Goal: Task Accomplishment & Management: Use online tool/utility

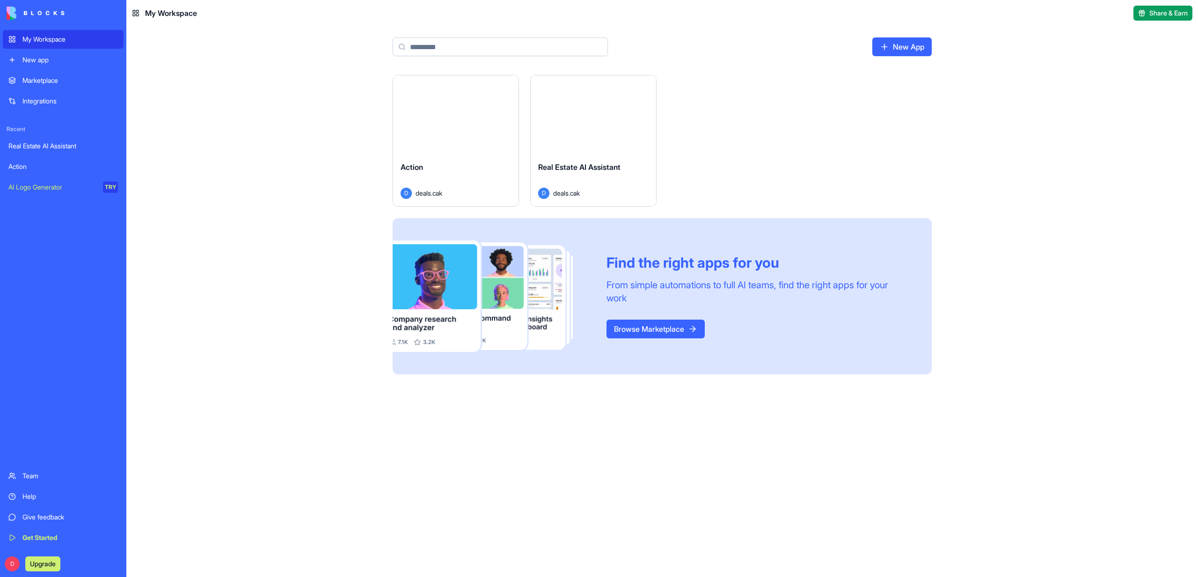
click at [458, 123] on button "Launch" at bounding box center [456, 114] width 70 height 19
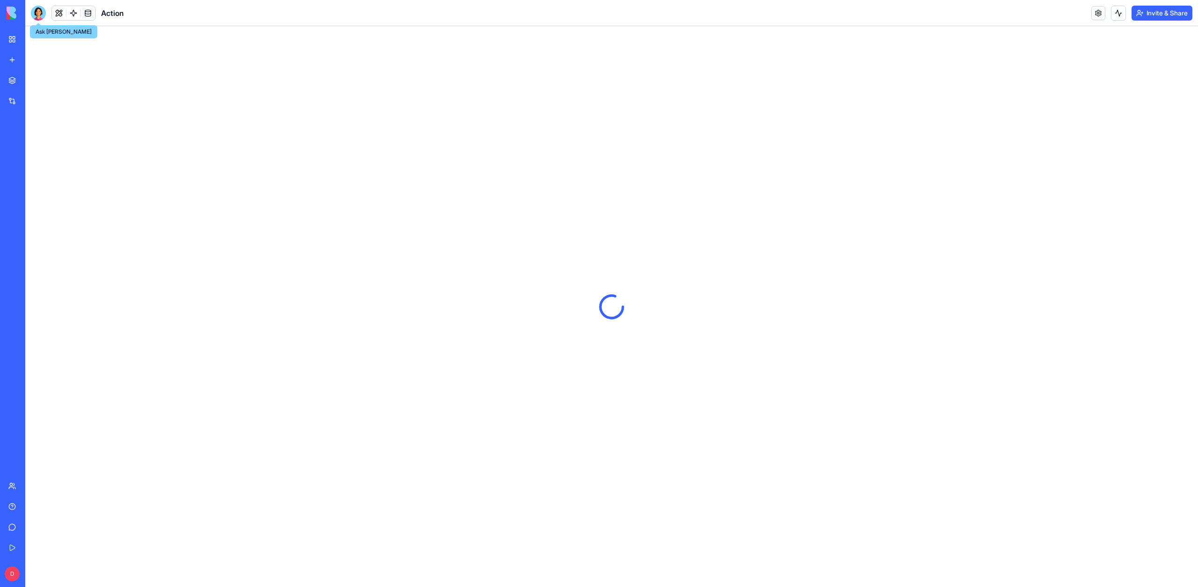
click at [38, 15] on div at bounding box center [38, 13] width 15 height 15
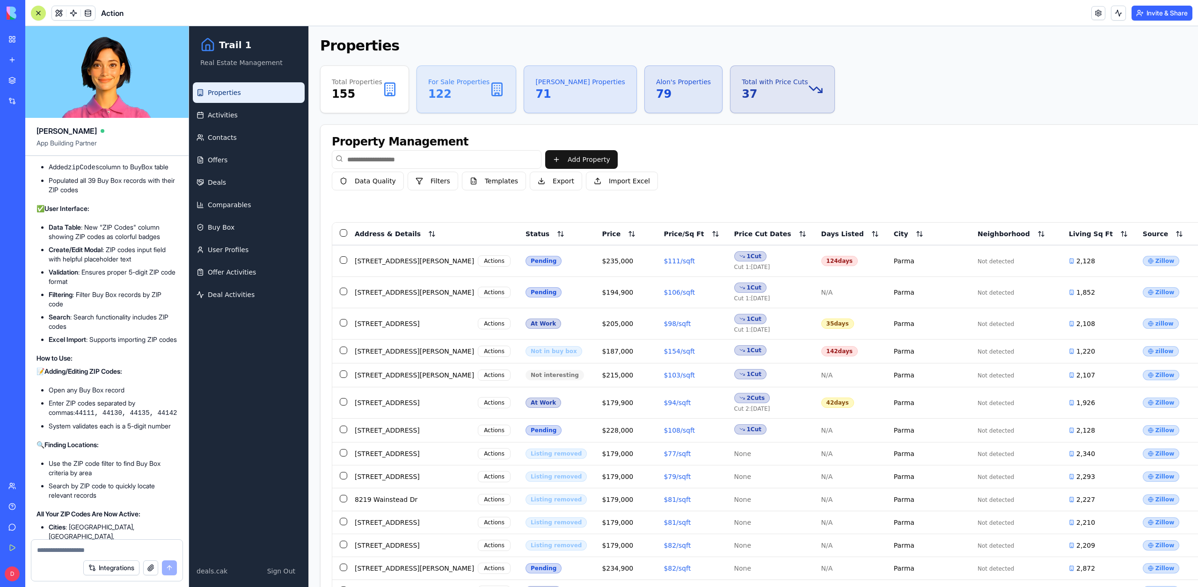
scroll to position [85010, 0]
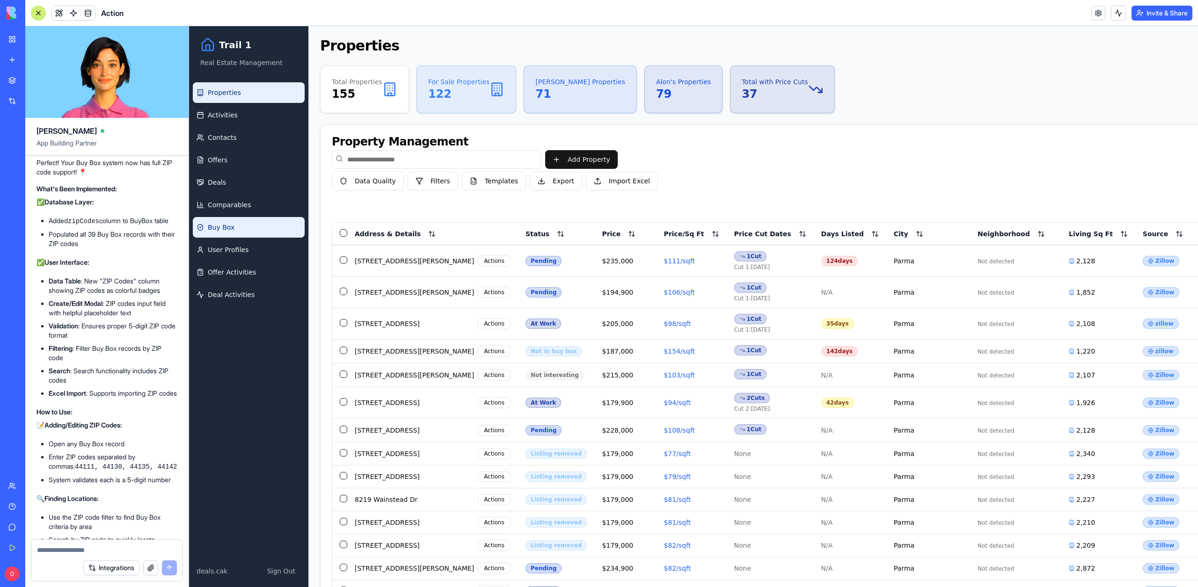
click at [226, 225] on span "Buy Box" at bounding box center [221, 227] width 27 height 9
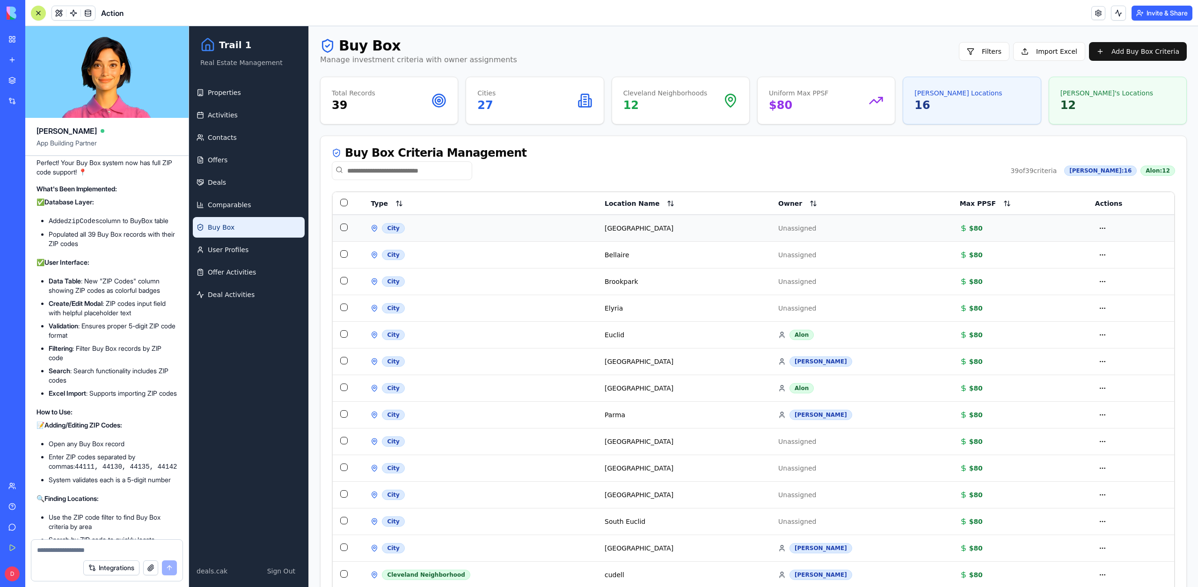
click at [452, 229] on div "City" at bounding box center [480, 228] width 219 height 10
click at [345, 228] on button "Select row" at bounding box center [343, 227] width 7 height 7
click at [345, 228] on button "Select row" at bounding box center [343, 226] width 7 height 7
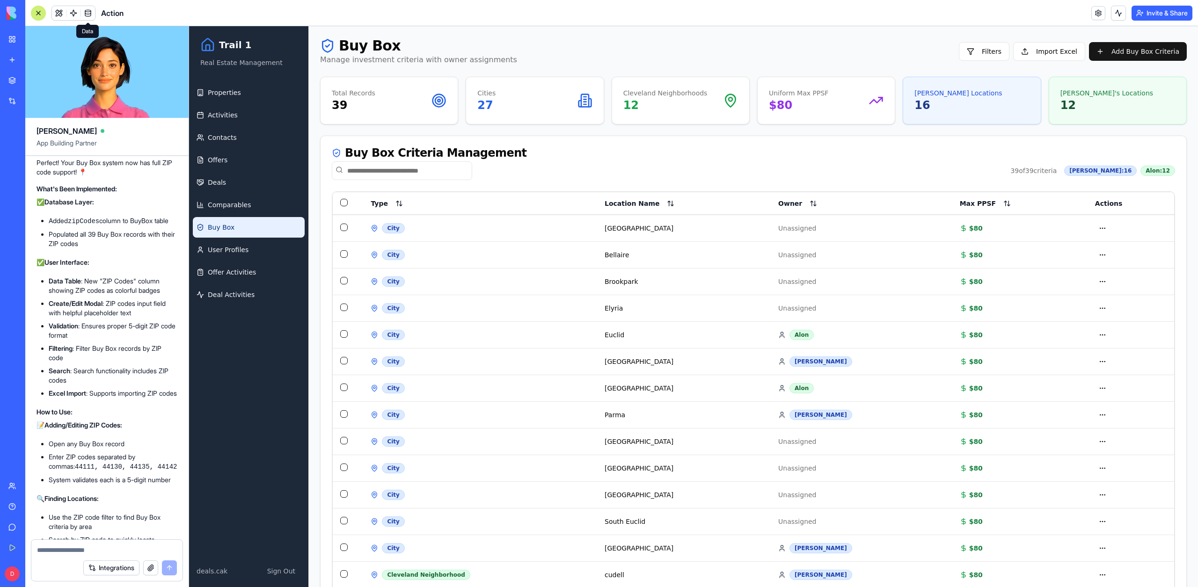
click at [93, 8] on link at bounding box center [88, 13] width 14 height 14
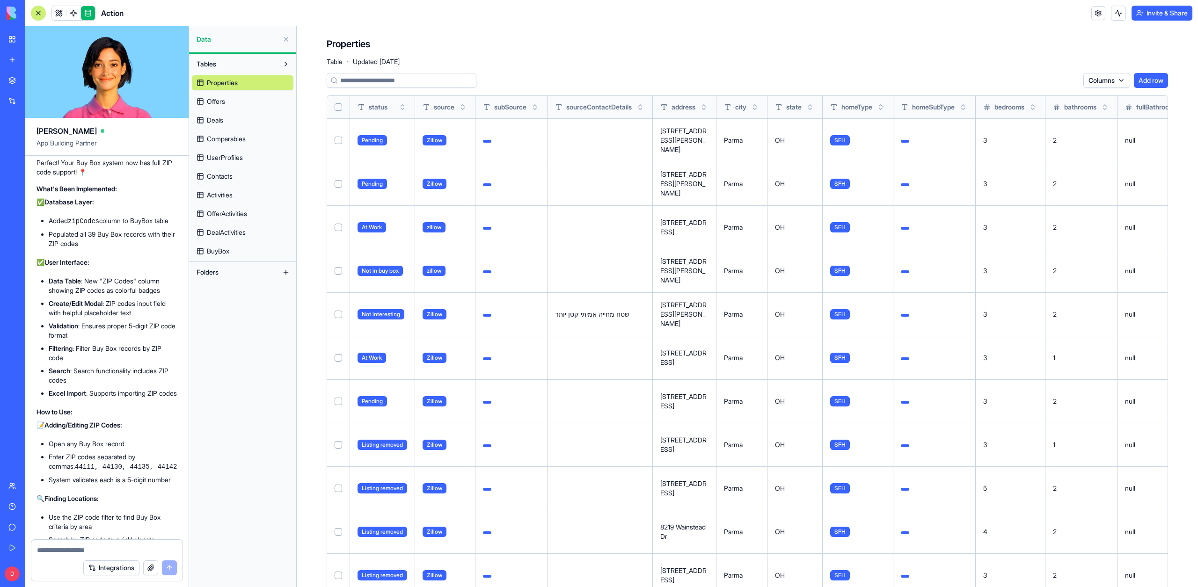
click at [233, 253] on link "BuyBox" at bounding box center [243, 251] width 102 height 15
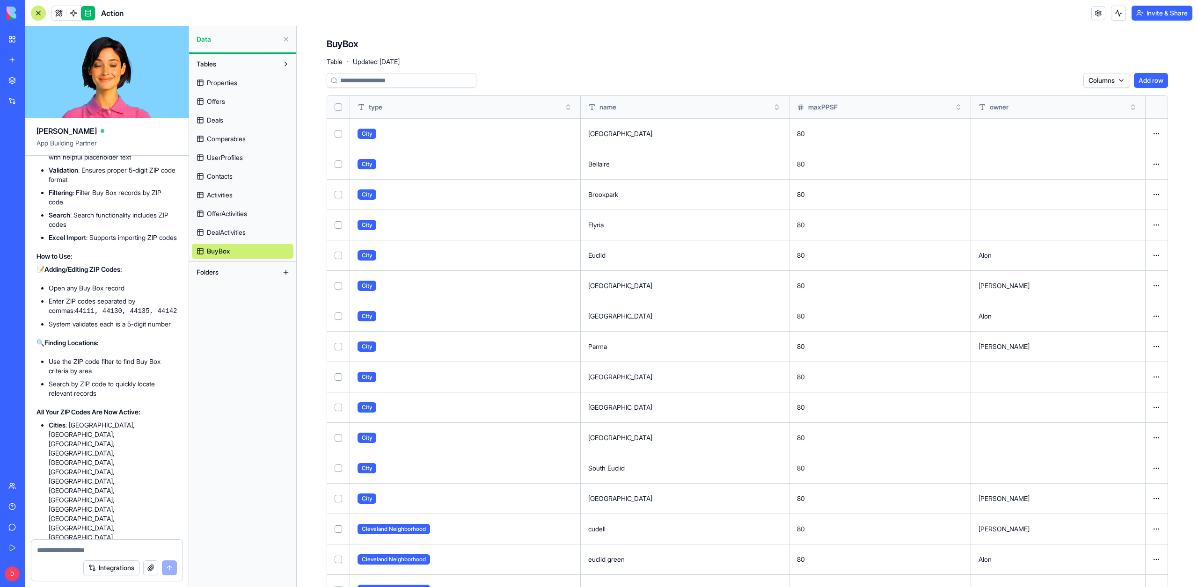
scroll to position [85161, 0]
click at [236, 79] on span "Properties" at bounding box center [222, 82] width 30 height 9
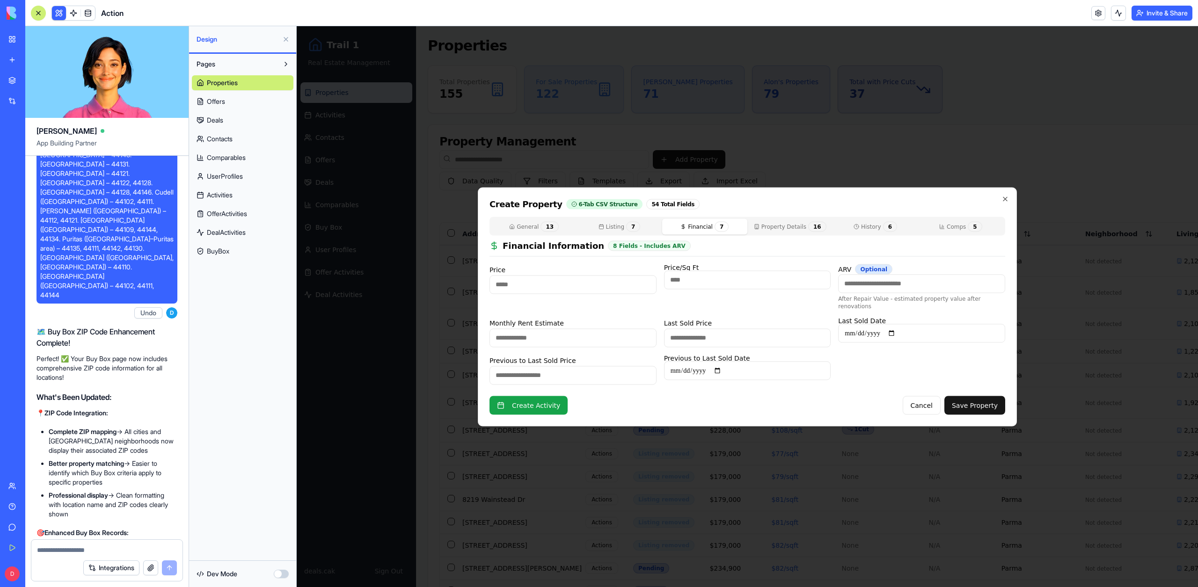
click at [693, 233] on button "Financial 7" at bounding box center [704, 226] width 85 height 16
click at [748, 232] on div "General 13 Listing 7 Financial 7 Property Details 16 History 6 Comps 5 Financia…" at bounding box center [747, 301] width 516 height 168
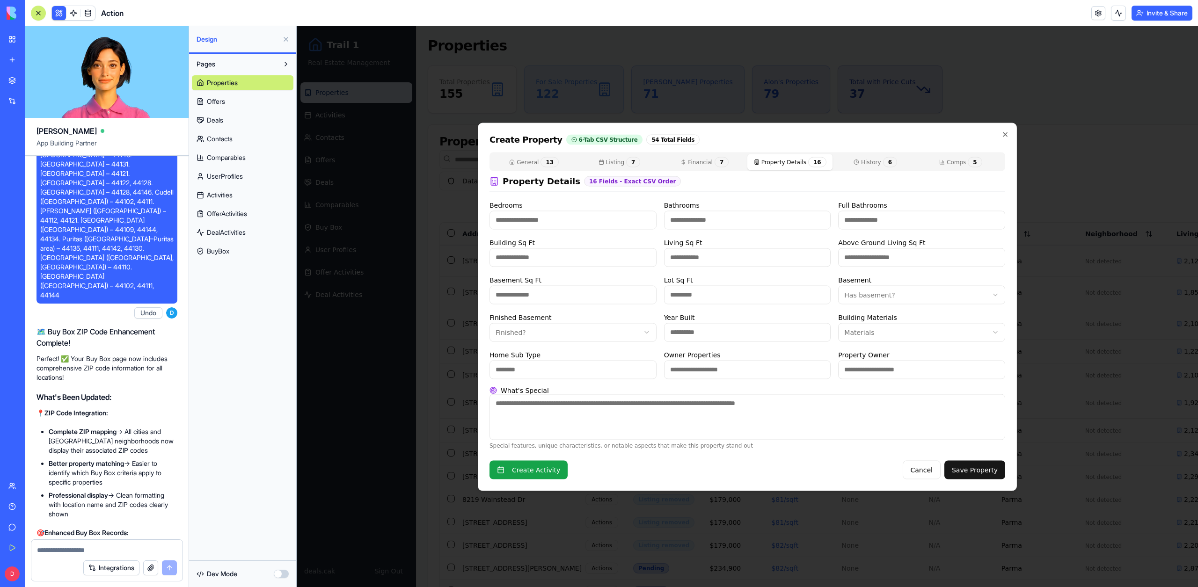
click at [559, 103] on div at bounding box center [747, 306] width 901 height 561
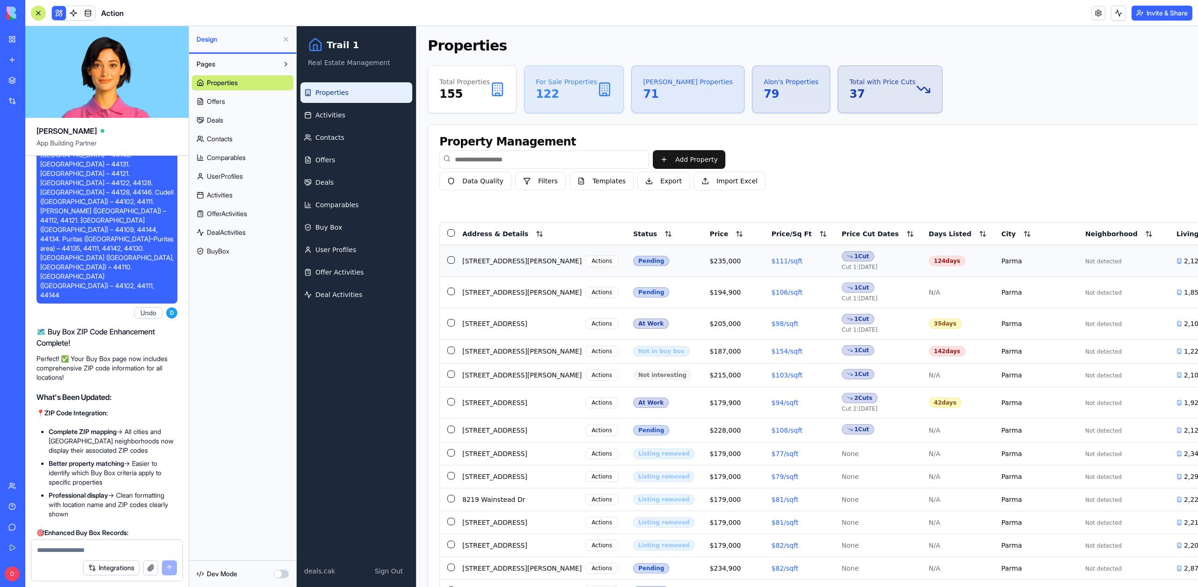
click at [842, 255] on div "1 Cut" at bounding box center [858, 256] width 32 height 10
click at [771, 265] on div "$111/sqft" at bounding box center [798, 260] width 55 height 9
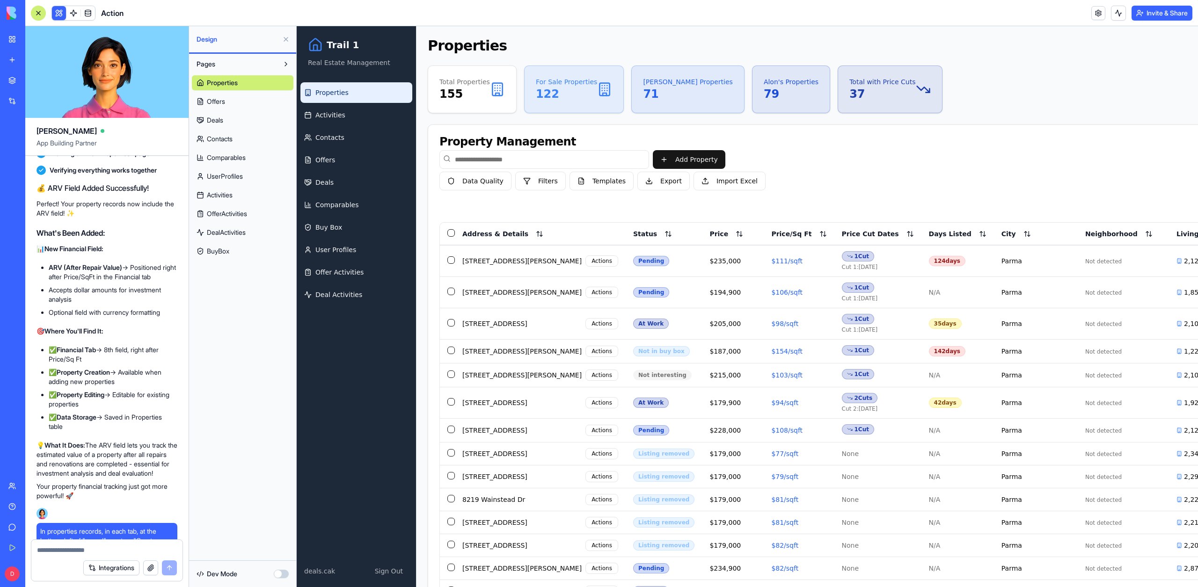
scroll to position [82472, 0]
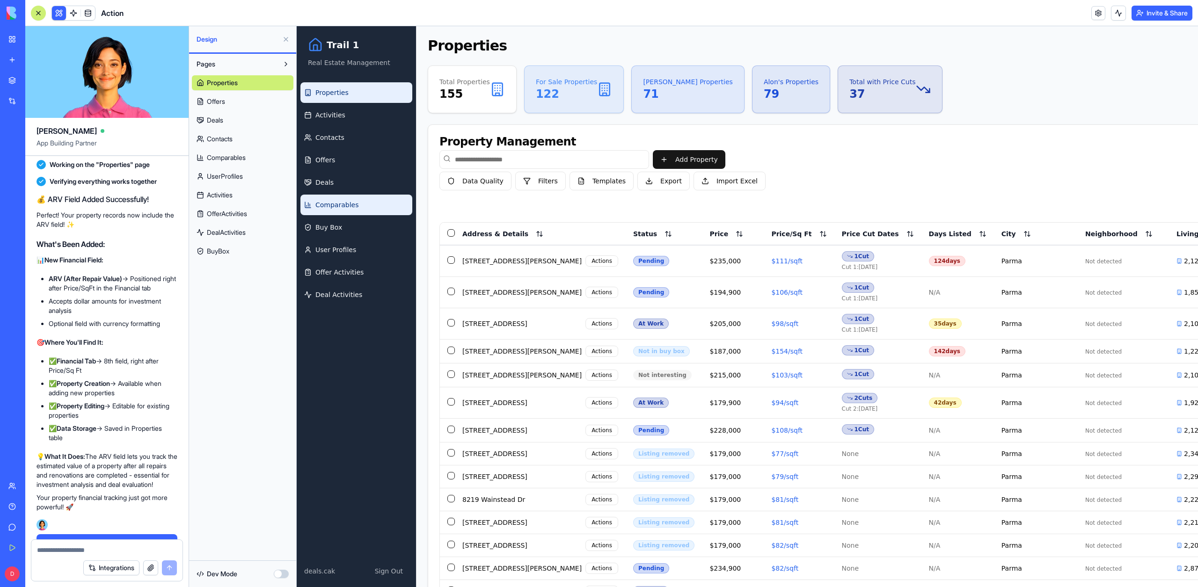
click at [353, 205] on span "Comparables" at bounding box center [336, 204] width 43 height 9
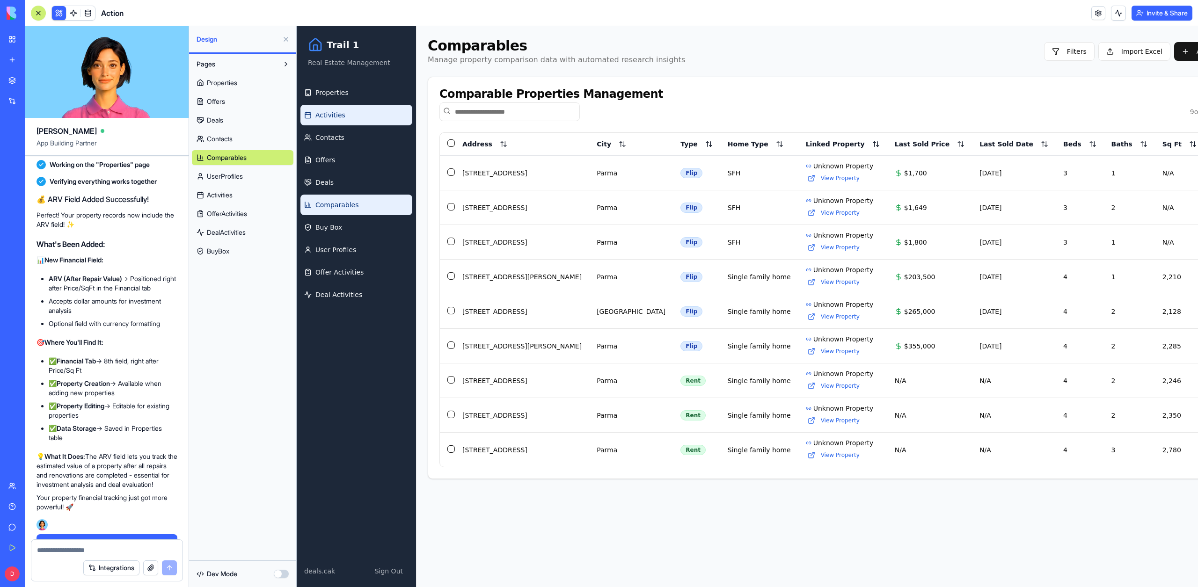
click at [350, 105] on link "Activities" at bounding box center [356, 115] width 112 height 21
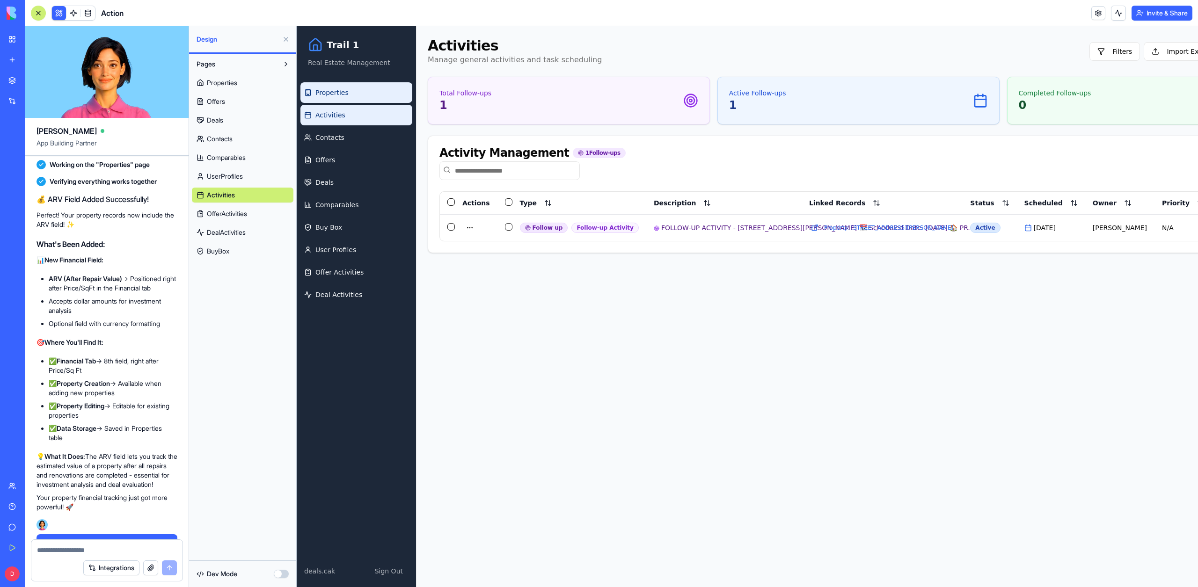
click at [349, 96] on link "Properties" at bounding box center [356, 92] width 112 height 21
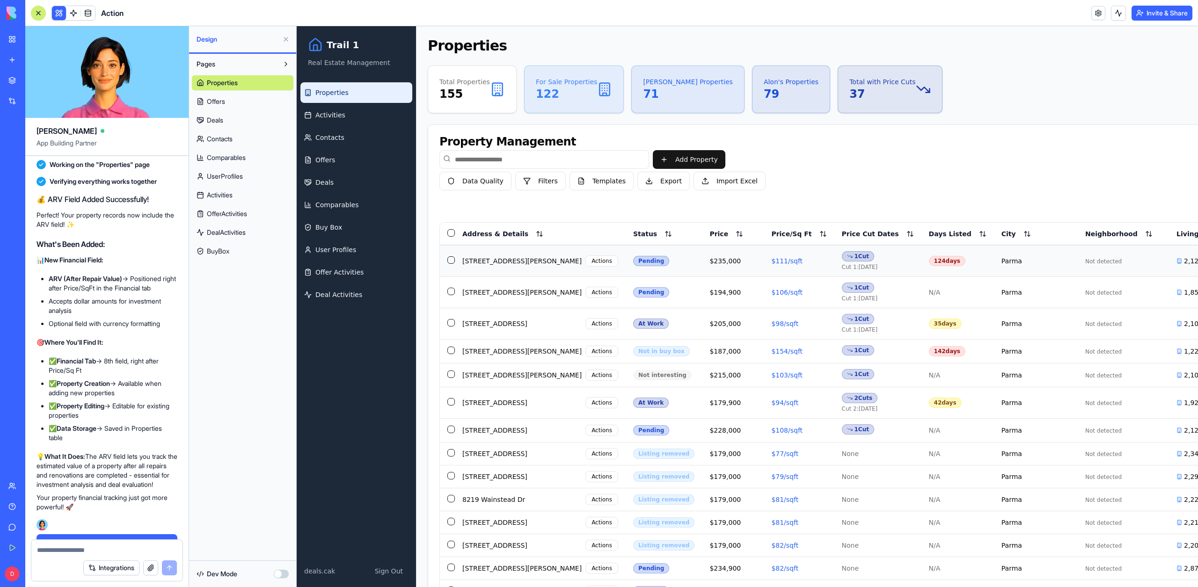
click at [771, 260] on span "$111/sqft" at bounding box center [786, 260] width 31 height 7
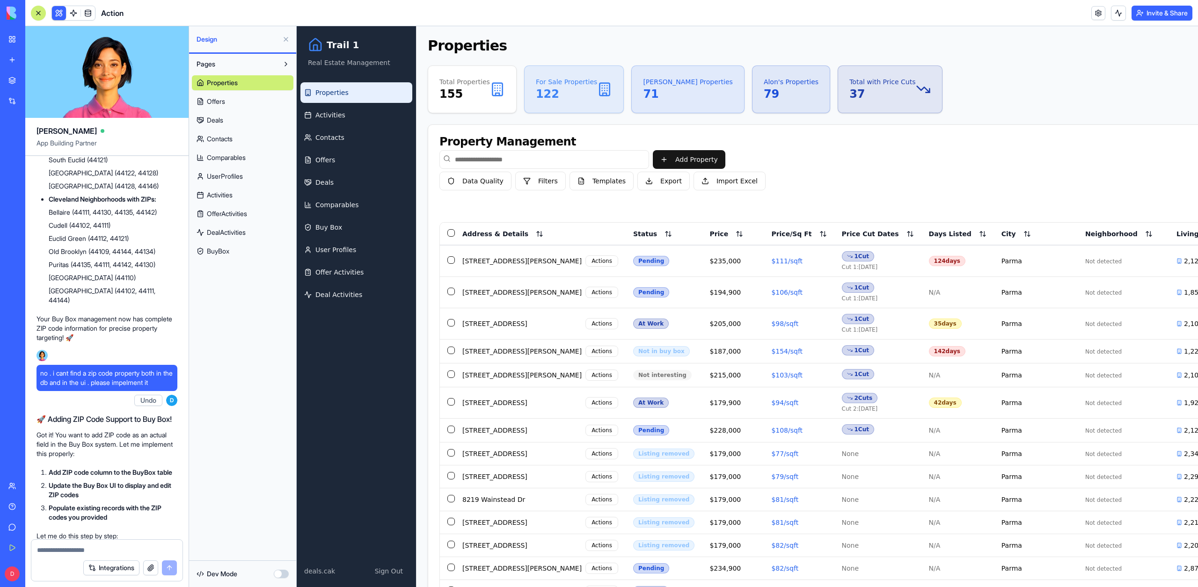
scroll to position [84511, 0]
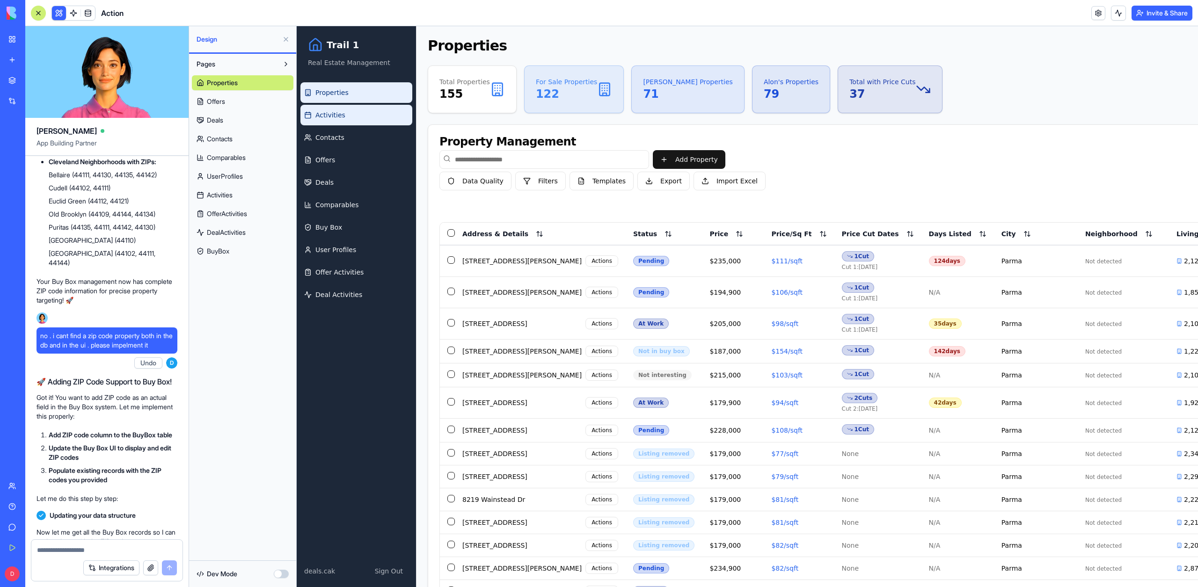
click at [323, 116] on span "Activities" at bounding box center [330, 114] width 30 height 9
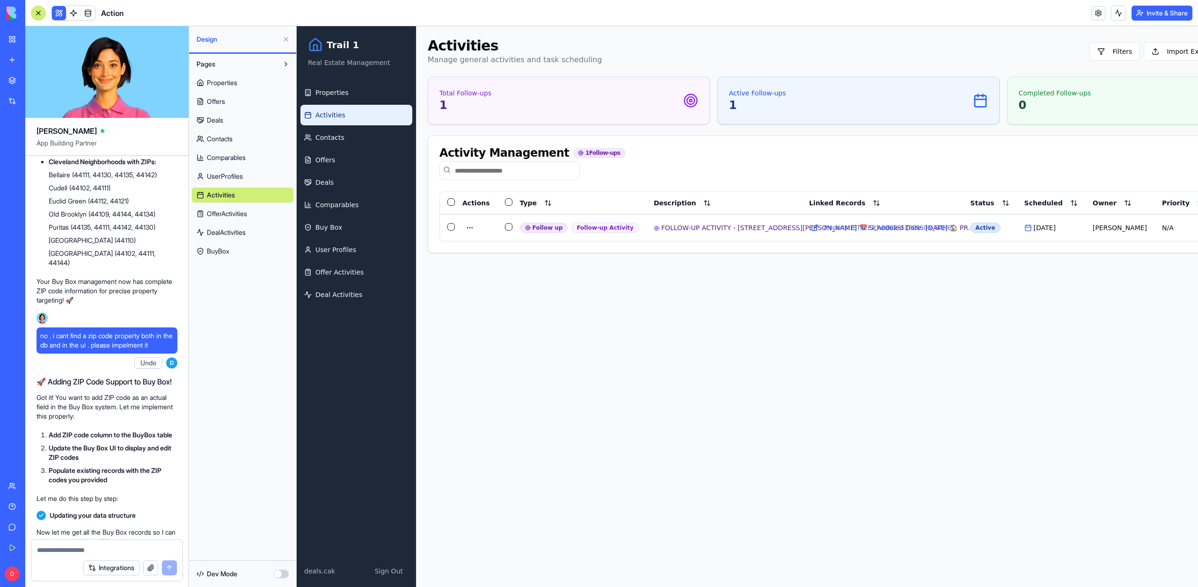
click at [37, 13] on div at bounding box center [38, 12] width 7 height 7
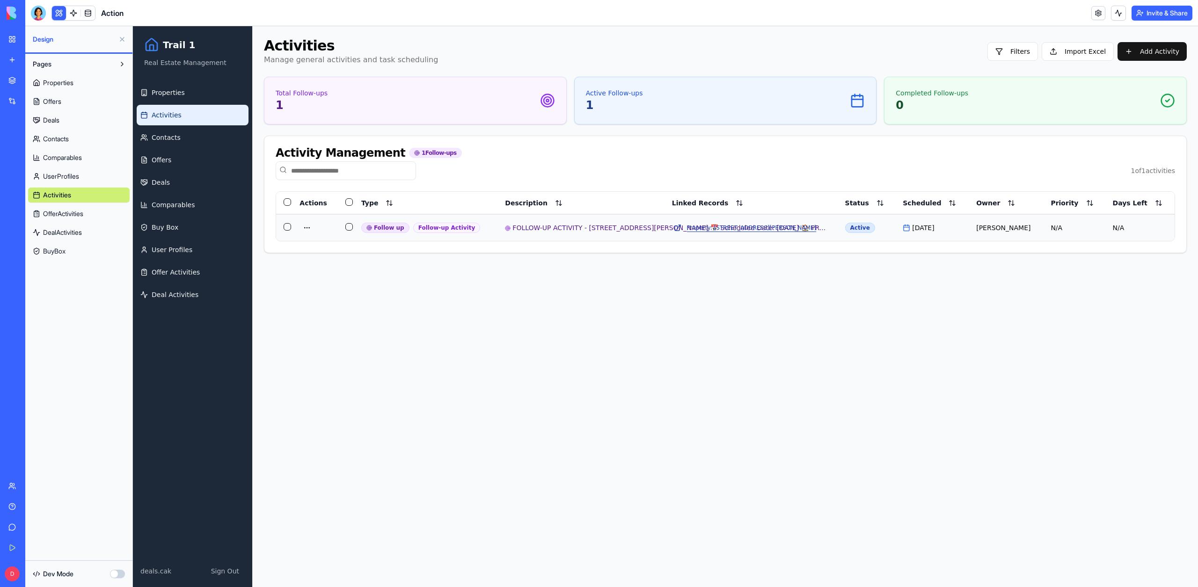
click at [737, 225] on button "Property: [STREET_ADDRESS][PERSON_NAME]" at bounding box center [745, 227] width 146 height 11
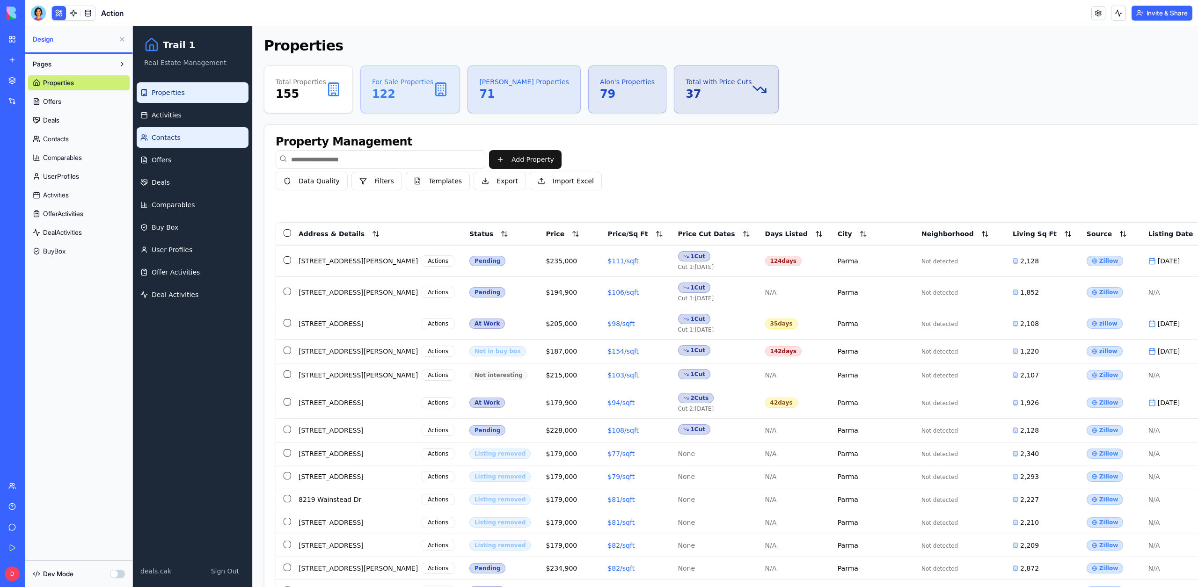
click at [189, 138] on link "Contacts" at bounding box center [193, 137] width 112 height 21
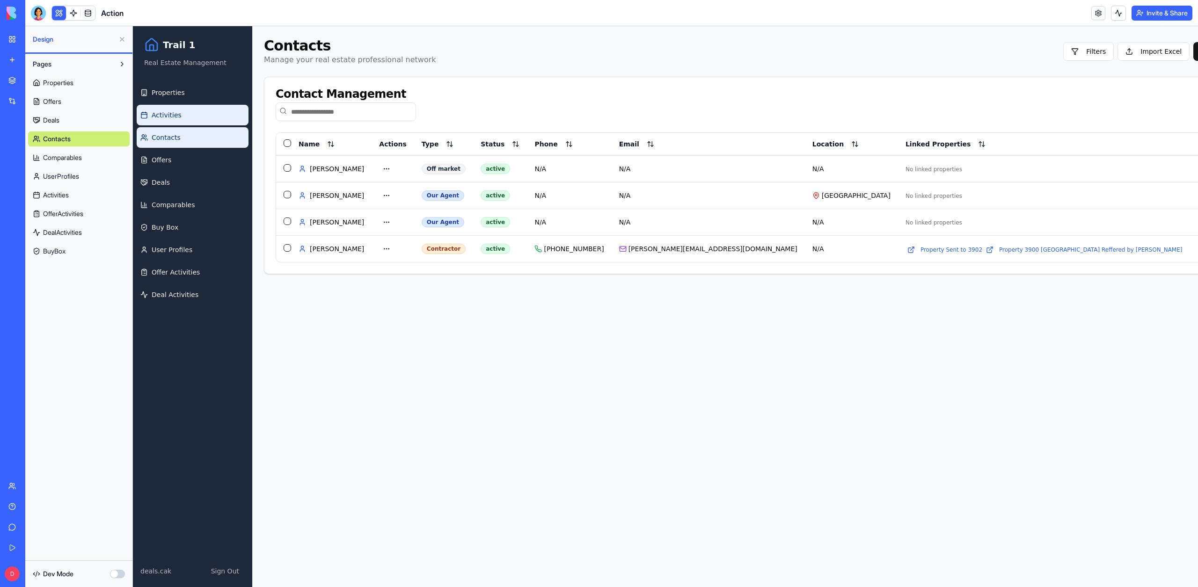
click at [184, 114] on link "Activities" at bounding box center [193, 115] width 112 height 21
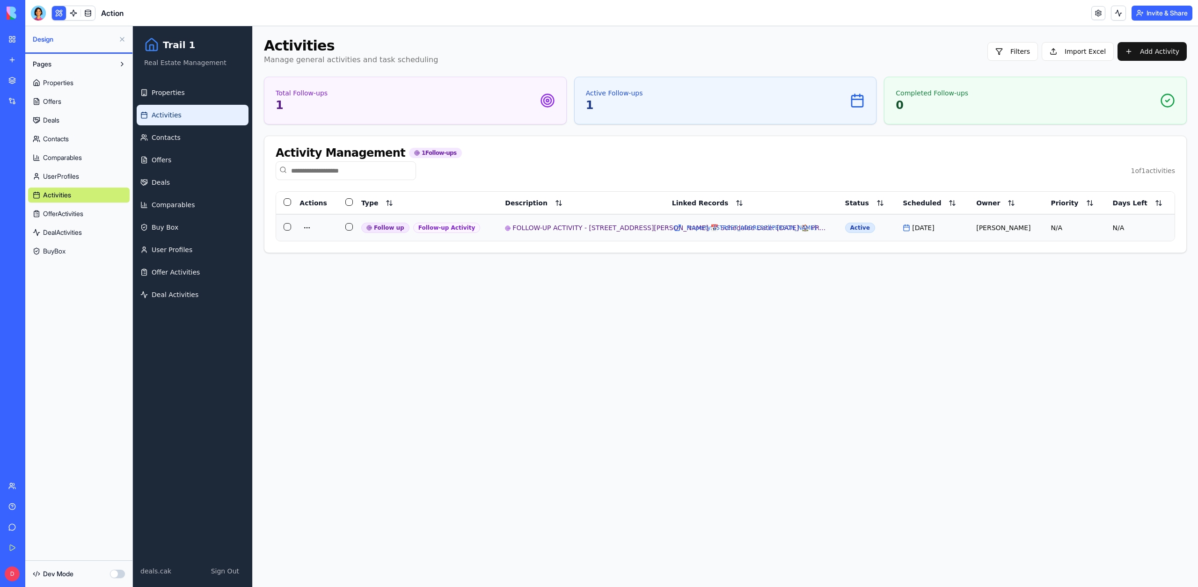
click at [552, 231] on div "FOLLOW-UP ACTIVITY - [STREET_ADDRESS][PERSON_NAME] 📅 Scheduled Date: [DATE] 🏠 P…" at bounding box center [575, 227] width 140 height 9
click at [552, 228] on div "FOLLOW-UP ACTIVITY - [STREET_ADDRESS][PERSON_NAME] 📅 Scheduled Date: [DATE] 🏠 P…" at bounding box center [575, 227] width 140 height 9
click at [945, 230] on div "[DATE]" at bounding box center [931, 227] width 58 height 9
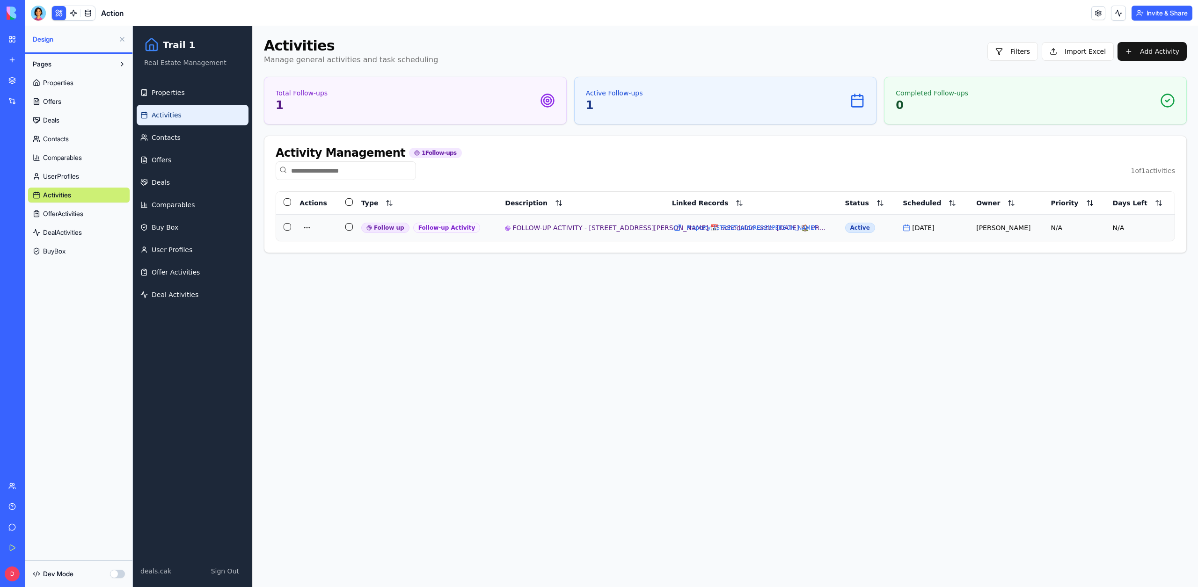
click at [1012, 222] on td "[PERSON_NAME]" at bounding box center [1005, 227] width 74 height 27
click at [645, 227] on div "FOLLOW-UP ACTIVITY - [STREET_ADDRESS][PERSON_NAME] 📅 Scheduled Date: [DATE] 🏠 P…" at bounding box center [575, 227] width 140 height 9
click at [193, 133] on link "Contacts" at bounding box center [193, 137] width 112 height 21
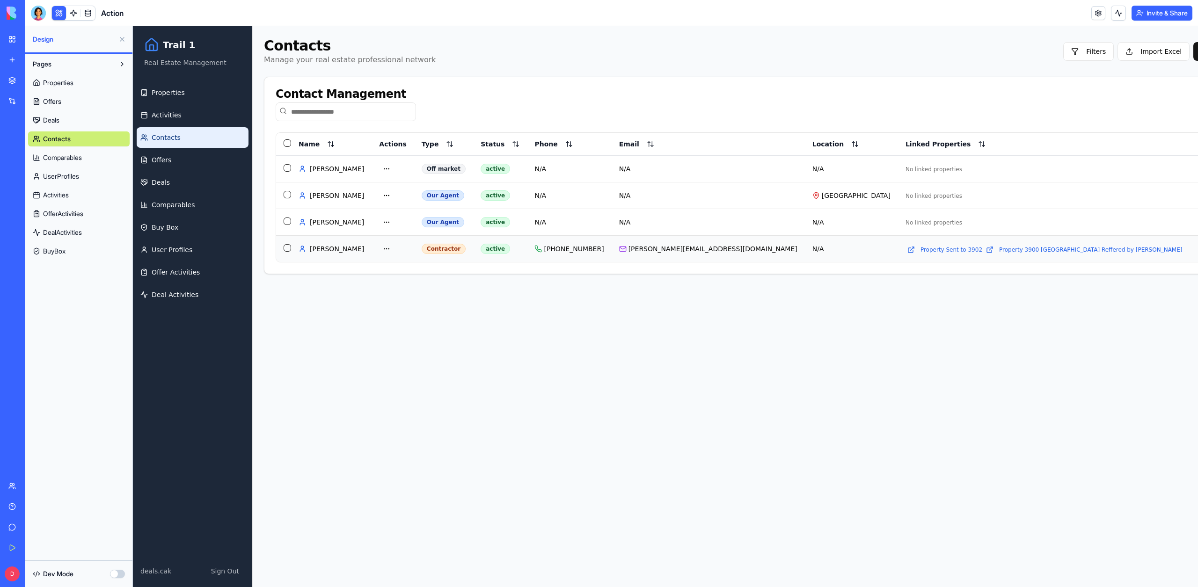
click at [681, 249] on div "[PERSON_NAME][EMAIL_ADDRESS][DOMAIN_NAME]" at bounding box center [708, 248] width 178 height 9
click at [593, 250] on div "[PHONE_NUMBER]" at bounding box center [568, 248] width 69 height 9
click at [812, 196] on div "[GEOGRAPHIC_DATA]" at bounding box center [851, 195] width 78 height 9
click at [436, 254] on div "Contractor" at bounding box center [444, 249] width 44 height 10
click at [388, 250] on html "Trail 1 Real Estate Management Properties Activities Contacts Offers Deals Comp…" at bounding box center [665, 306] width 1065 height 561
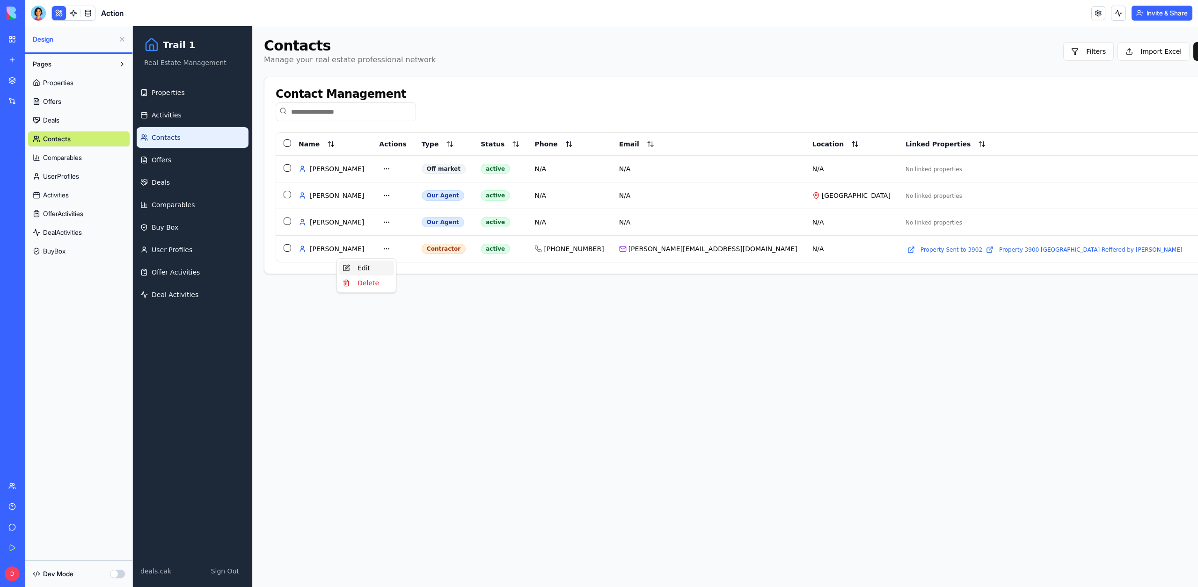
click at [373, 266] on div "Edit" at bounding box center [366, 268] width 55 height 15
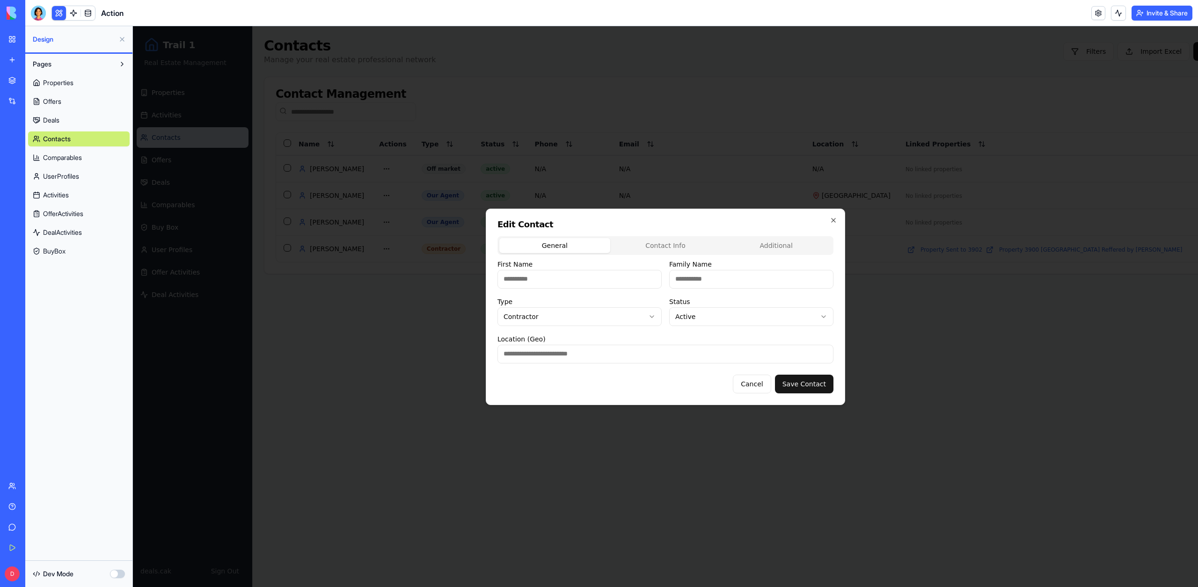
click at [364, 367] on div at bounding box center [665, 306] width 1065 height 561
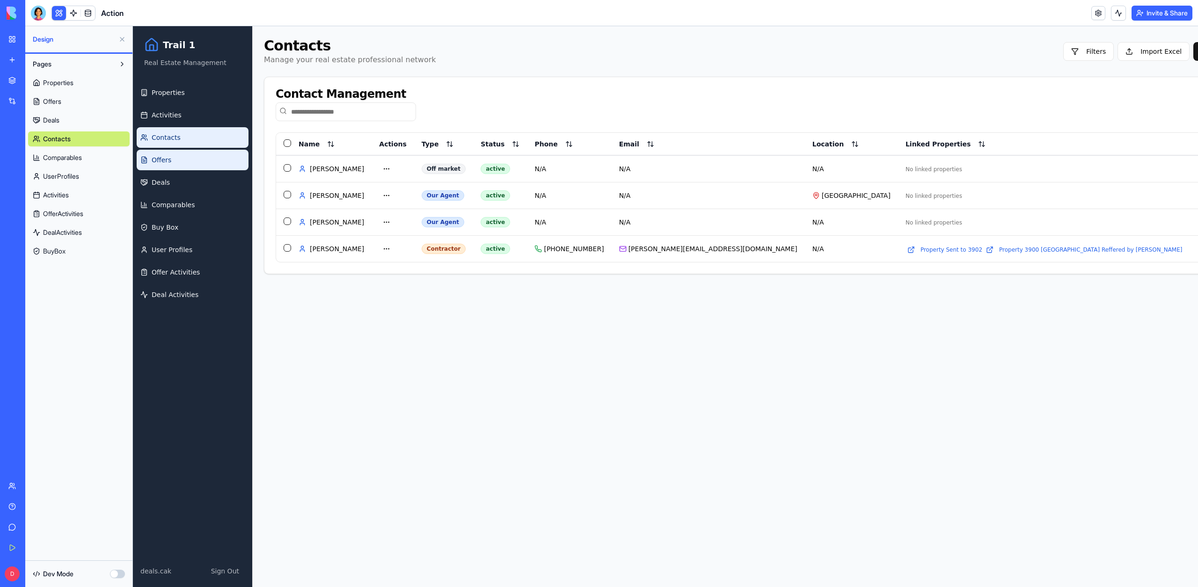
click at [186, 162] on link "Offers" at bounding box center [193, 160] width 112 height 21
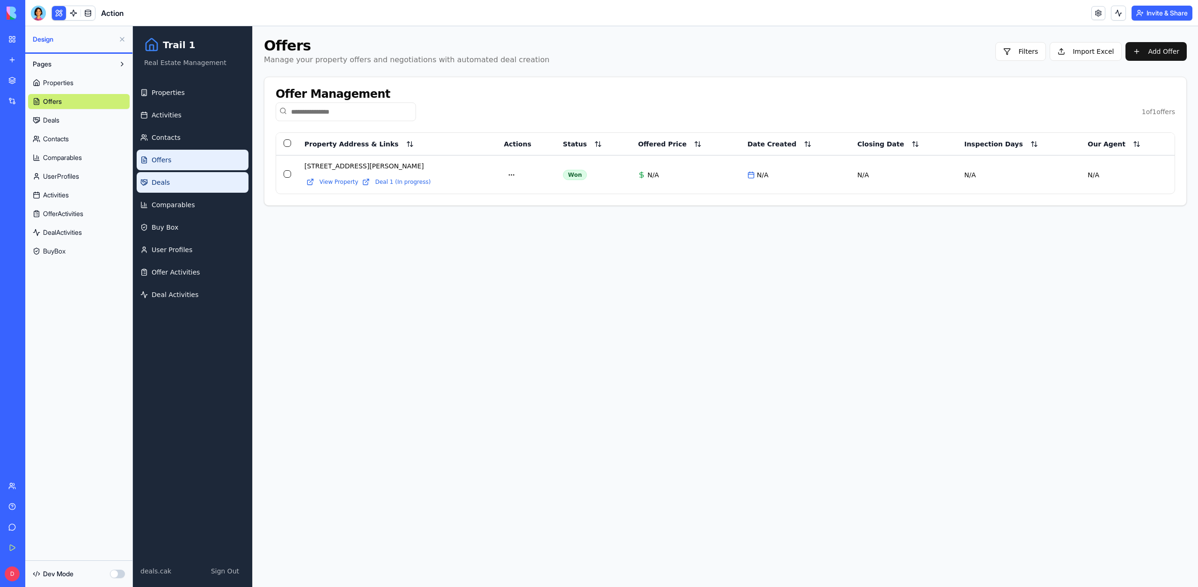
click at [211, 185] on link "Deals" at bounding box center [193, 182] width 112 height 21
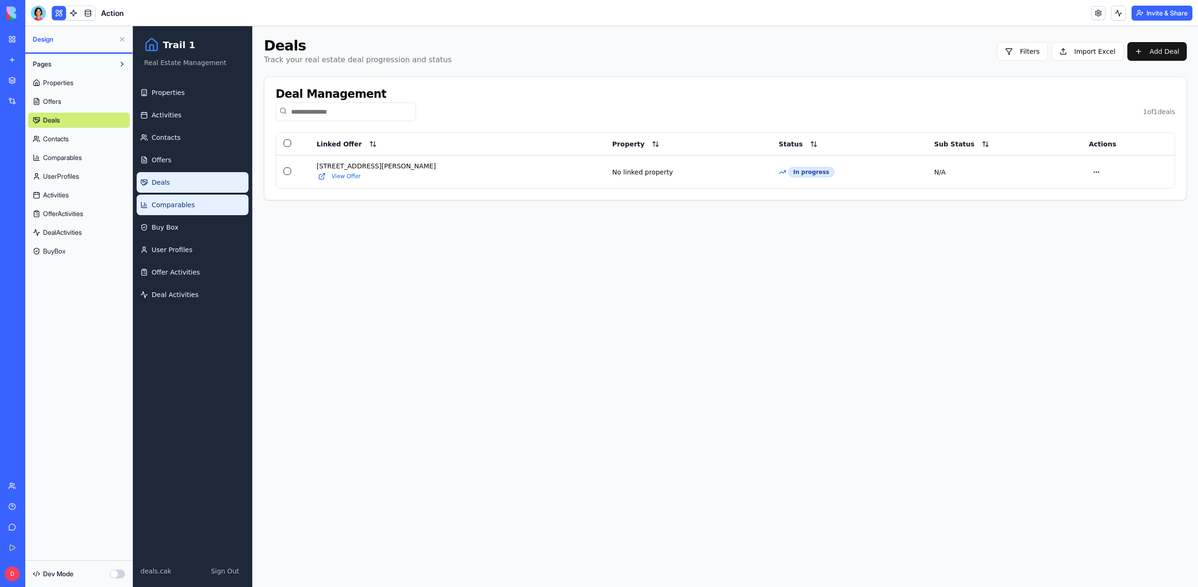
click at [207, 195] on link "Comparables" at bounding box center [193, 205] width 112 height 21
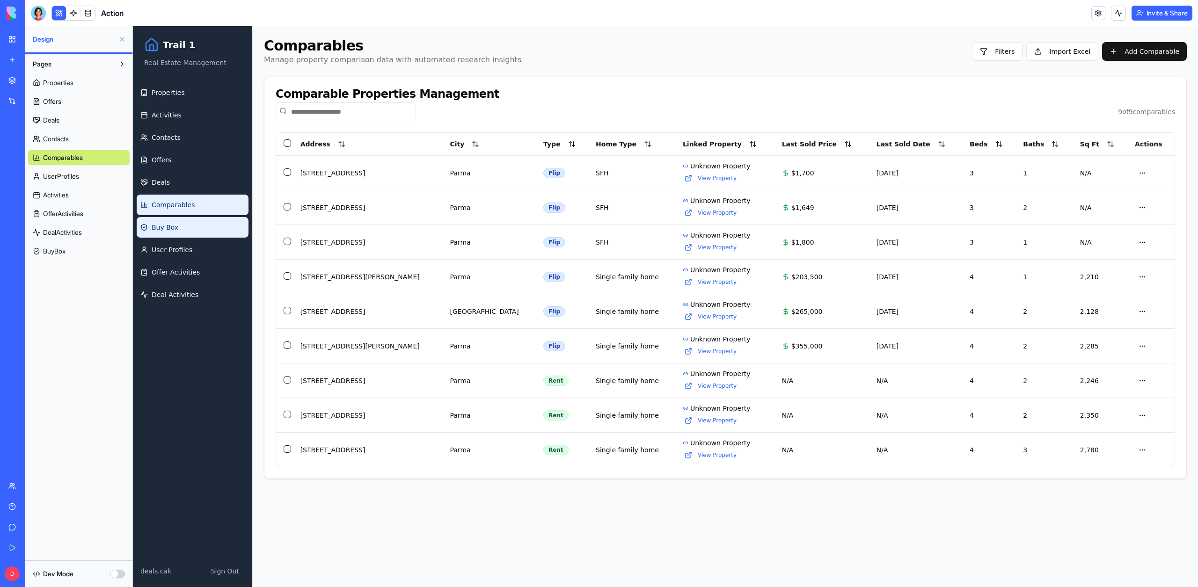
click at [189, 218] on link "Buy Box" at bounding box center [193, 227] width 112 height 21
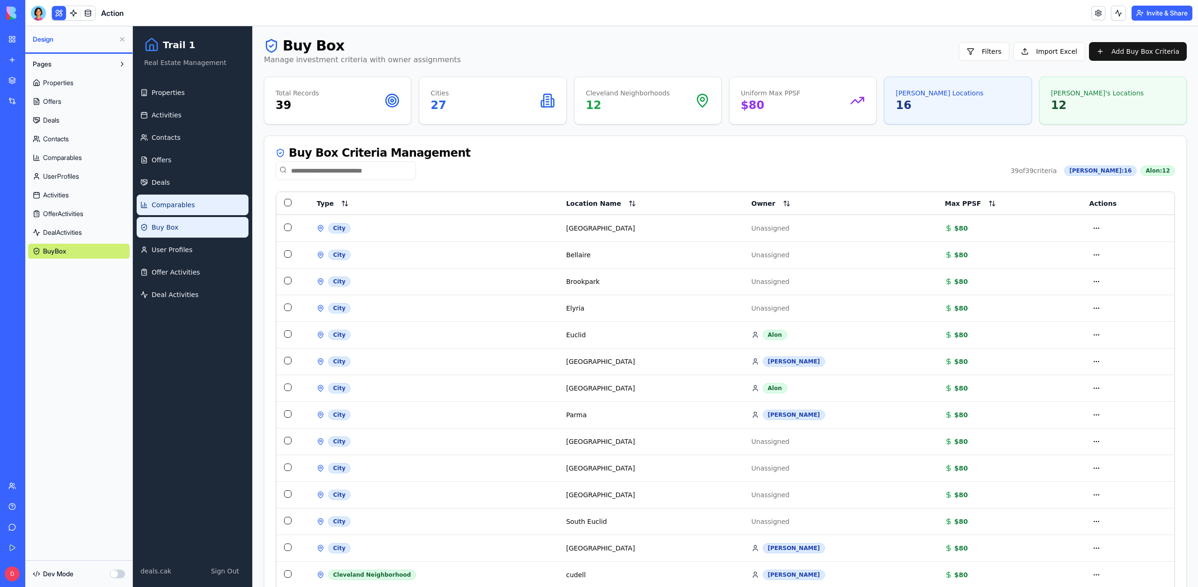
click at [190, 211] on link "Comparables" at bounding box center [193, 205] width 112 height 21
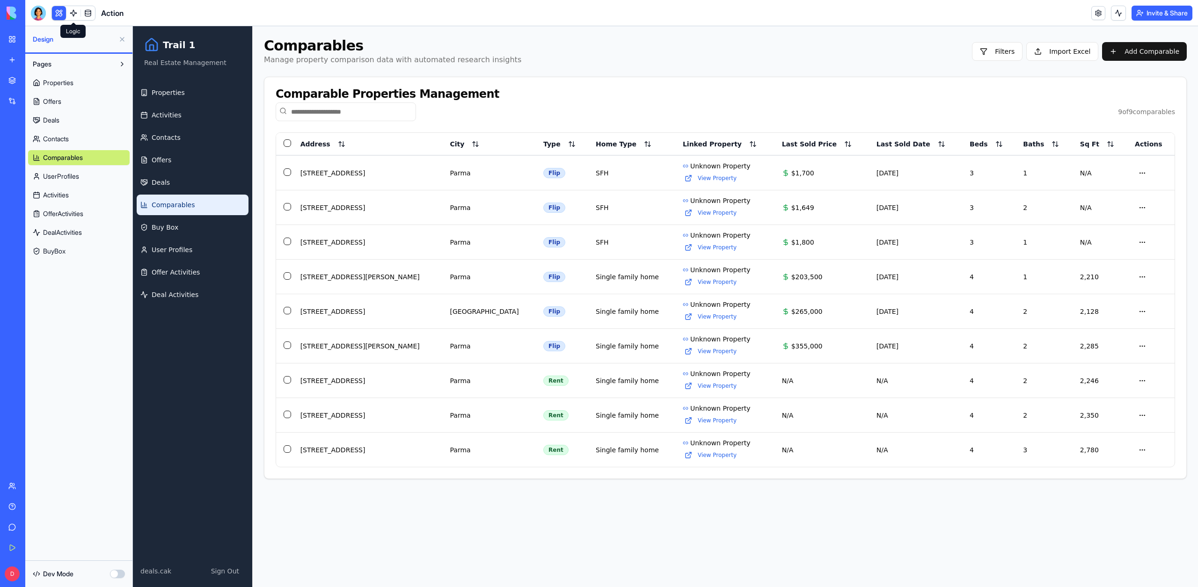
click at [77, 18] on link at bounding box center [73, 13] width 14 height 14
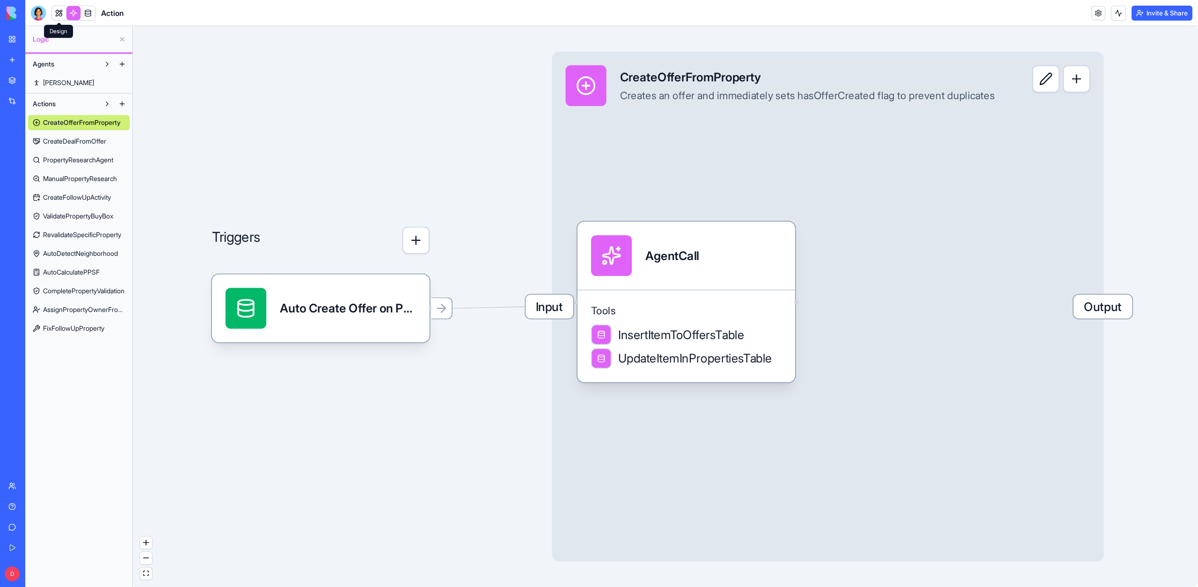
click at [56, 19] on link at bounding box center [59, 13] width 14 height 14
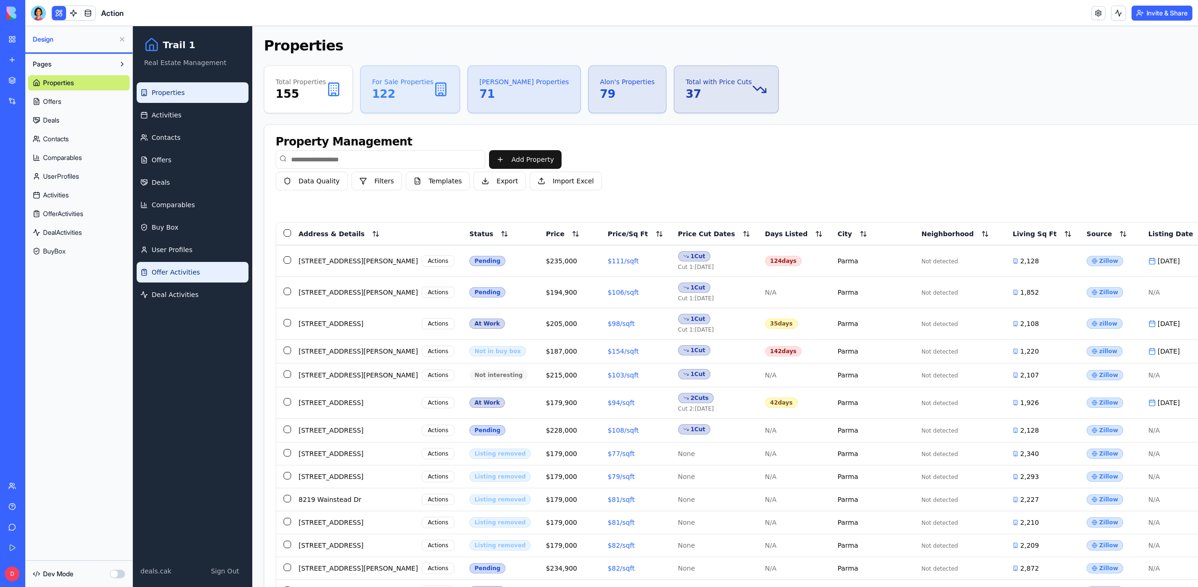
click at [226, 265] on link "Offer Activities" at bounding box center [193, 272] width 112 height 21
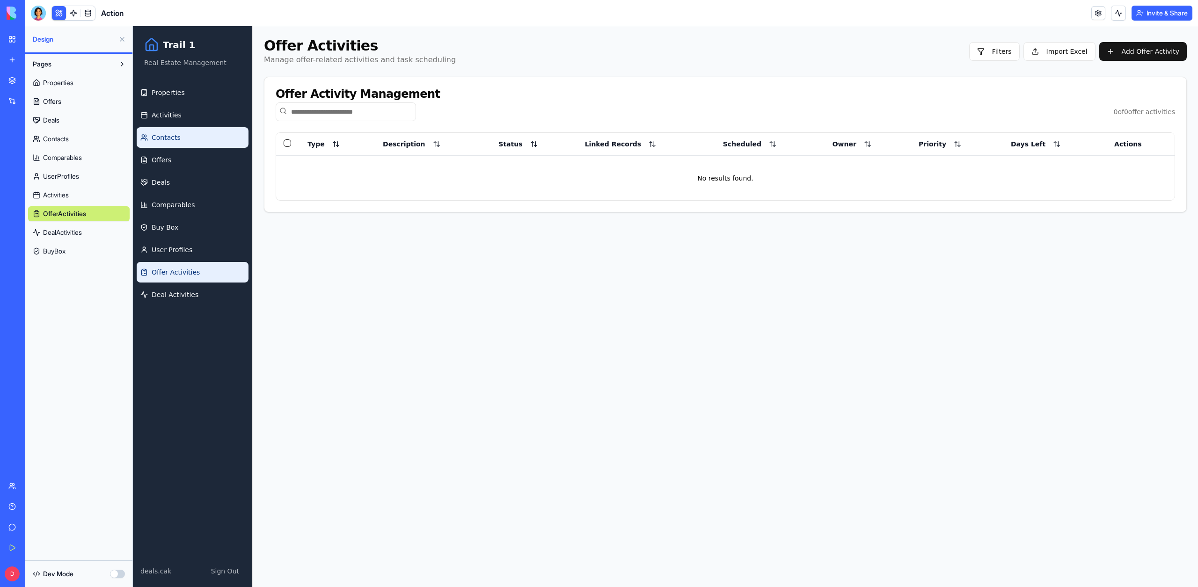
click at [192, 140] on link "Contacts" at bounding box center [193, 137] width 112 height 21
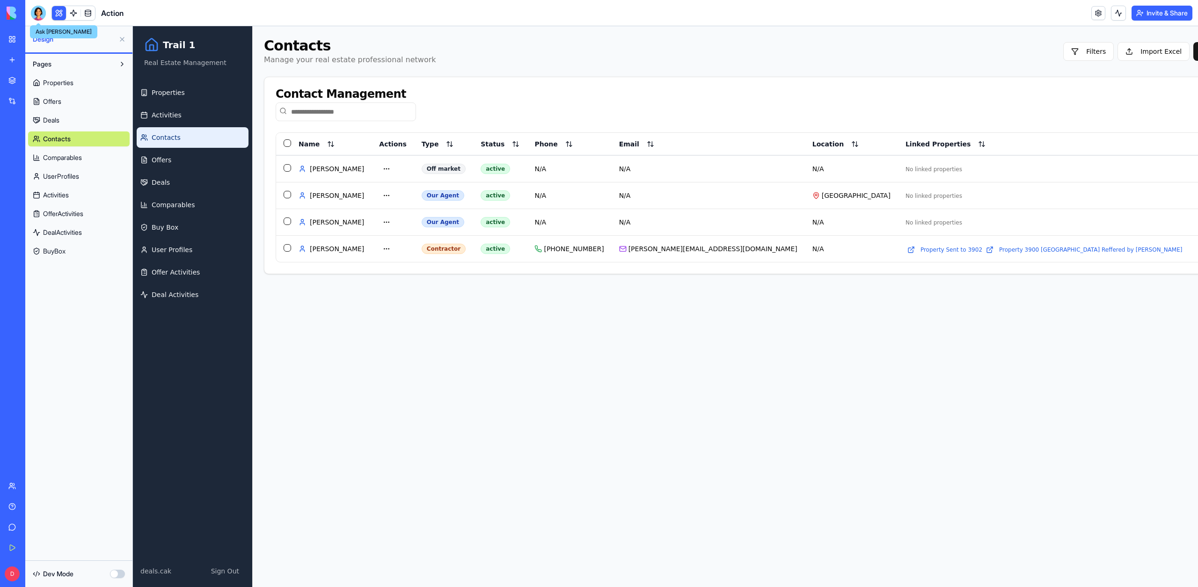
click at [40, 12] on div at bounding box center [38, 13] width 15 height 15
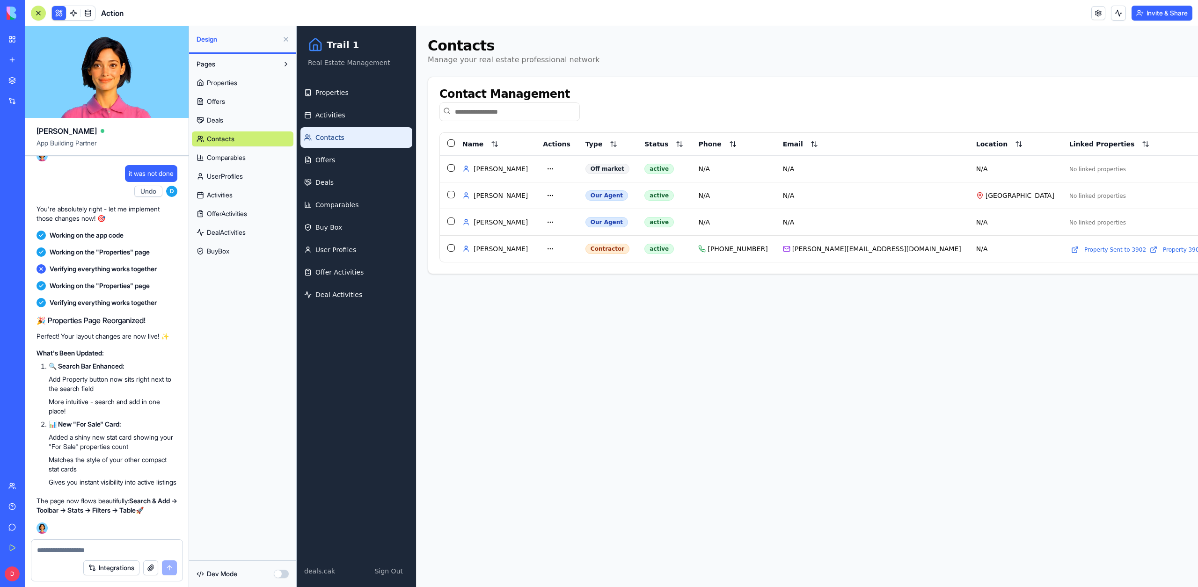
click at [114, 298] on span "Verifying everything works together" at bounding box center [103, 302] width 107 height 9
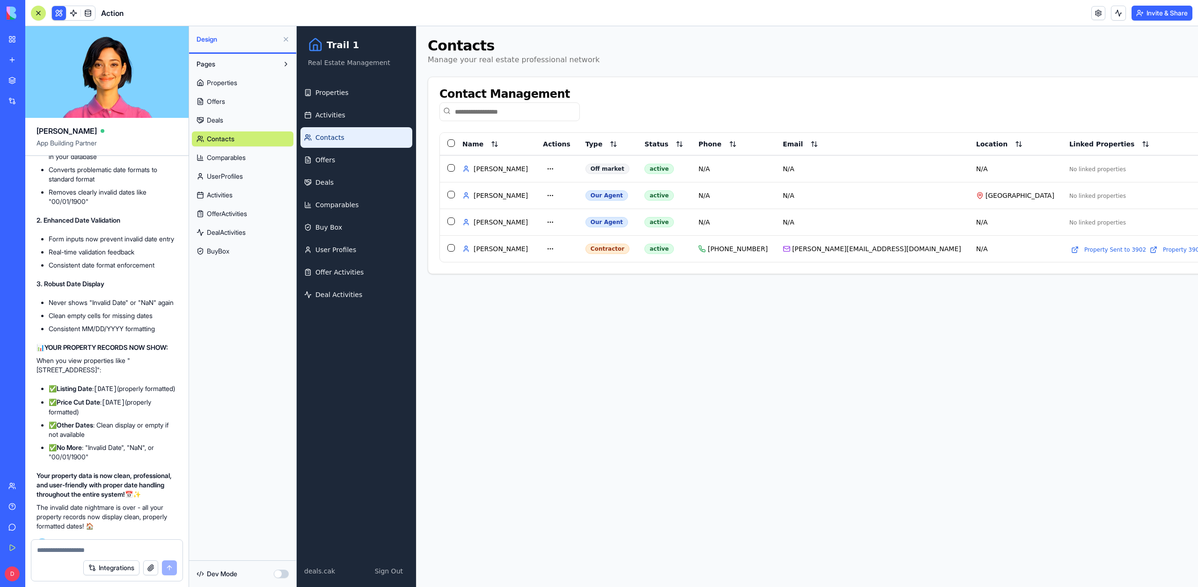
scroll to position [61366, 0]
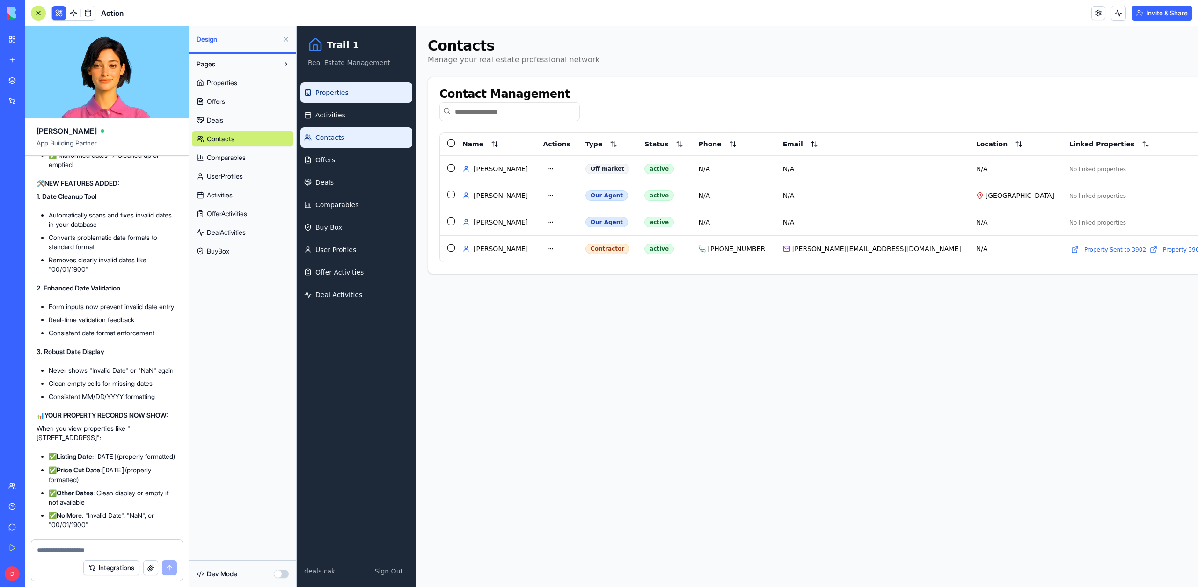
click at [363, 93] on link "Properties" at bounding box center [356, 92] width 112 height 21
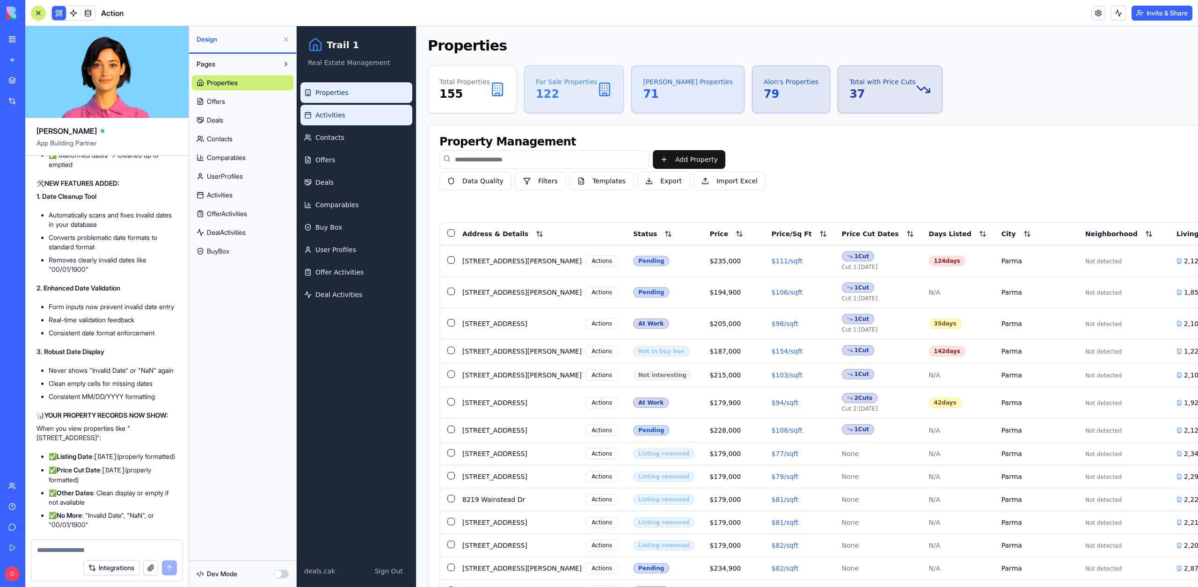
click at [363, 115] on link "Activities" at bounding box center [356, 115] width 112 height 21
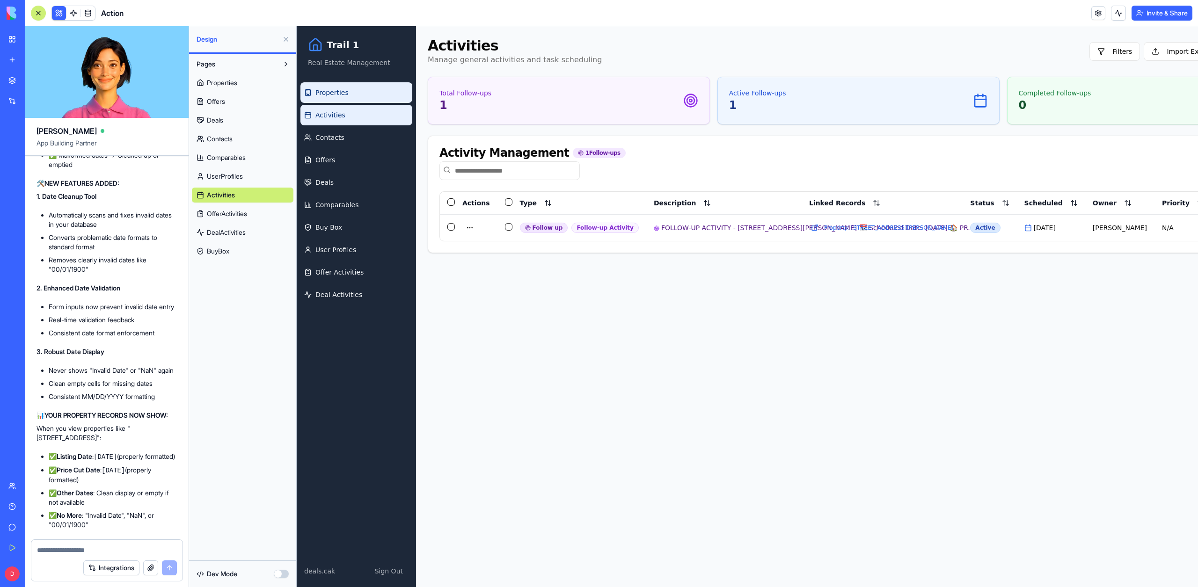
click at [345, 100] on link "Properties" at bounding box center [356, 92] width 112 height 21
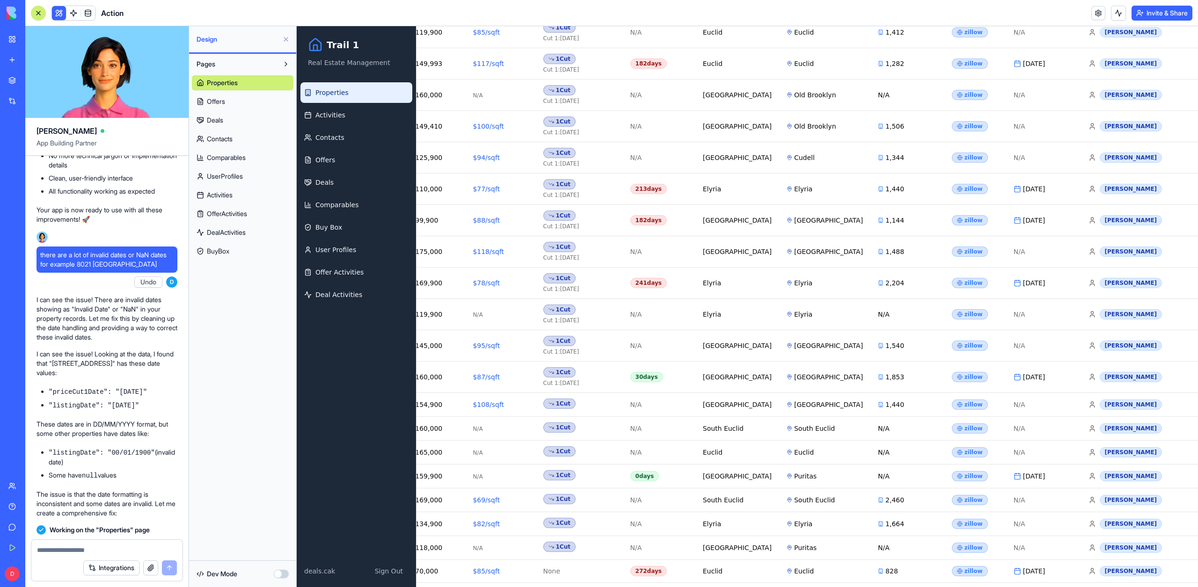
scroll to position [60372, 0]
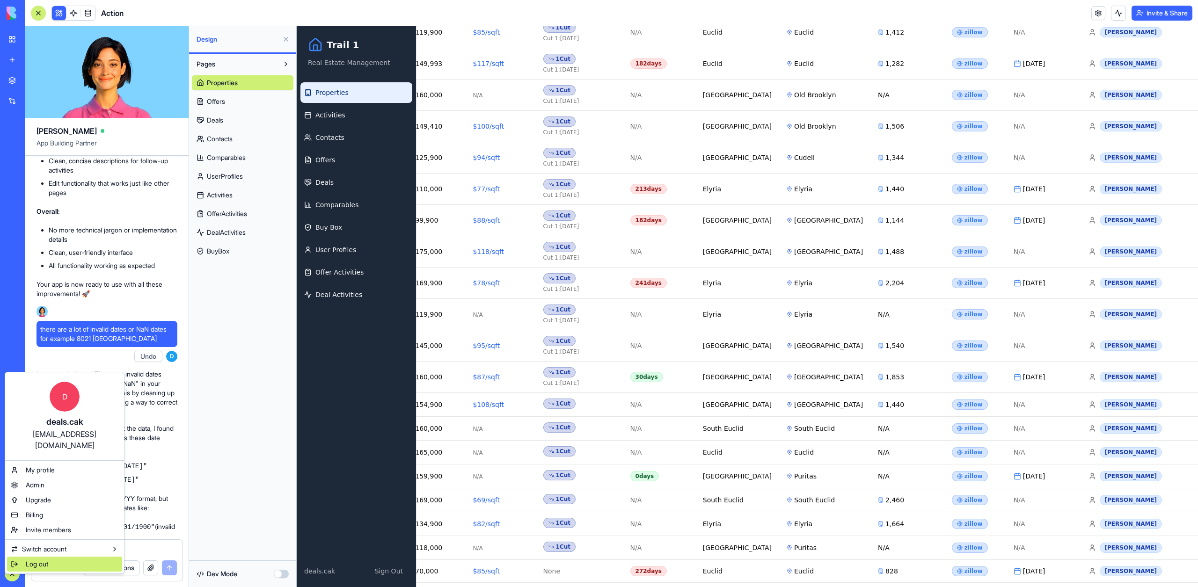
click at [51, 557] on div "Log out" at bounding box center [64, 564] width 115 height 15
